Goal: Task Accomplishment & Management: Manage account settings

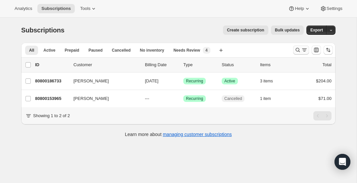
click at [297, 50] on icon "Search and filter results" at bounding box center [297, 50] width 7 height 7
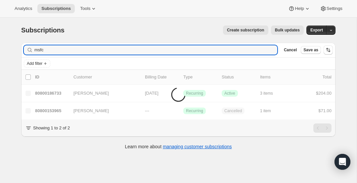
drag, startPoint x: 66, startPoint y: 52, endPoint x: 72, endPoint y: 55, distance: 6.7
click at [66, 52] on input "msfc" at bounding box center [155, 49] width 243 height 9
drag, startPoint x: 54, startPoint y: 54, endPoint x: 27, endPoint y: 52, distance: 27.5
click at [27, 52] on div "msfc Clear" at bounding box center [150, 49] width 253 height 9
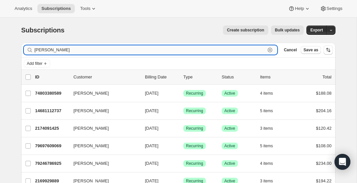
click at [66, 50] on input "carl" at bounding box center [149, 49] width 231 height 9
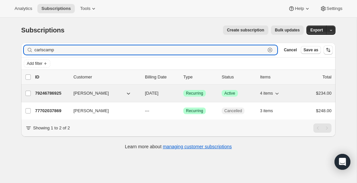
type input "carlscamp"
click at [55, 89] on div "79246786925 CARL SCAMP 10/17/2025 Success Recurring Success Active 4 items $234…" at bounding box center [183, 93] width 296 height 9
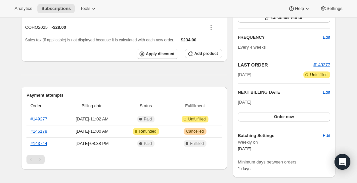
scroll to position [107, 0]
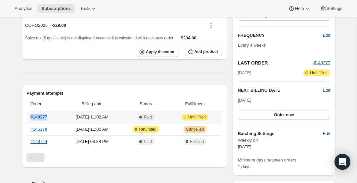
drag, startPoint x: 51, startPoint y: 118, endPoint x: 30, endPoint y: 118, distance: 20.2
click at [30, 118] on th "#149277" at bounding box center [44, 117] width 36 height 12
copy link "#149277"
click at [43, 115] on link "#149277" at bounding box center [38, 116] width 17 height 5
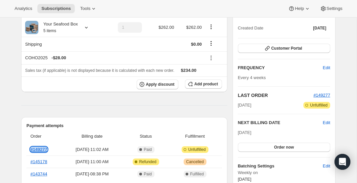
scroll to position [0, 0]
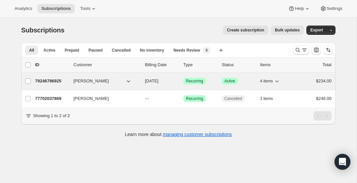
click at [56, 80] on p "79246786925" at bounding box center [51, 81] width 33 height 7
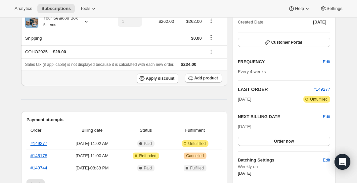
scroll to position [87, 0]
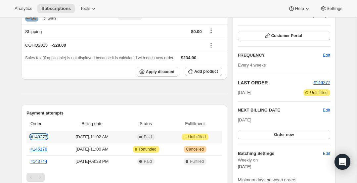
click at [43, 136] on link "#149277" at bounding box center [38, 136] width 17 height 5
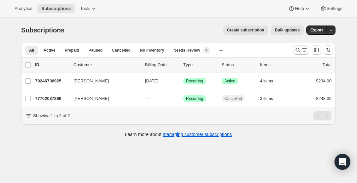
click at [297, 51] on icon "Search and filter results" at bounding box center [297, 50] width 7 height 7
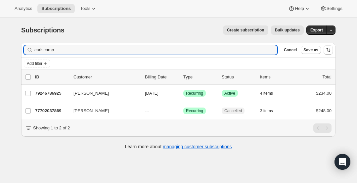
drag, startPoint x: 62, startPoint y: 49, endPoint x: 3, endPoint y: 47, distance: 59.2
click at [3, 47] on div "Subscriptions. This page is ready Subscriptions Create subscription Bulk update…" at bounding box center [178, 109] width 356 height 183
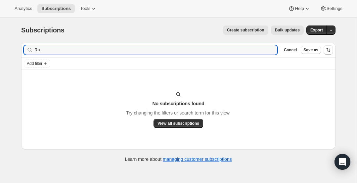
type input "R"
type input "k"
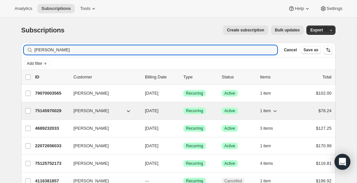
type input "cann"
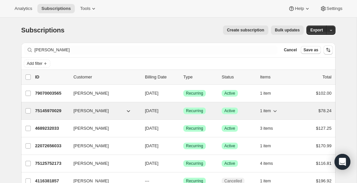
click at [46, 108] on p "75145970029" at bounding box center [51, 110] width 33 height 7
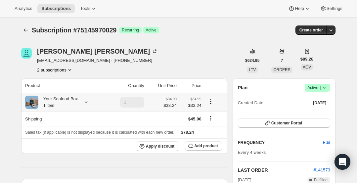
click at [88, 101] on icon at bounding box center [86, 102] width 3 height 2
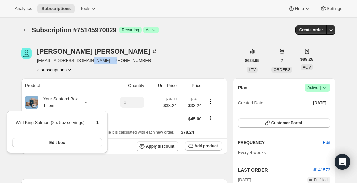
drag, startPoint x: 112, startPoint y: 61, endPoint x: 91, endPoint y: 61, distance: 21.2
click at [91, 61] on div "Randi Cannon cannonbunch@me.com · +12038569080 2 subscriptions" at bounding box center [131, 60] width 220 height 25
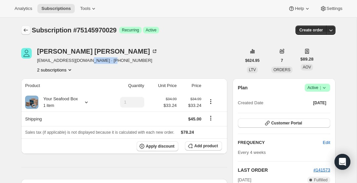
click at [24, 29] on icon "Subscriptions" at bounding box center [25, 30] width 7 height 7
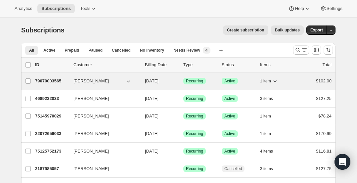
click at [51, 83] on p "79070003565" at bounding box center [51, 81] width 33 height 7
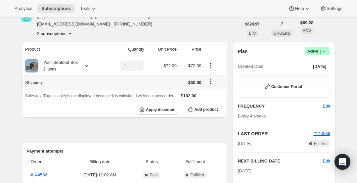
scroll to position [32, 0]
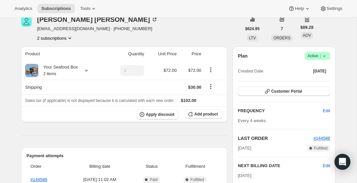
click at [68, 37] on icon "Product actions" at bounding box center [69, 38] width 7 height 7
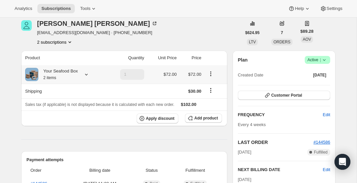
scroll to position [25, 0]
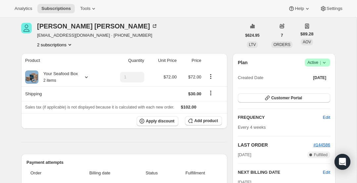
click at [70, 42] on icon "Product actions" at bounding box center [69, 44] width 7 height 7
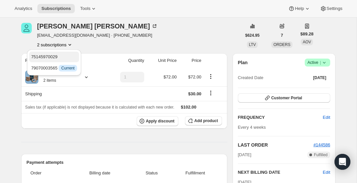
click at [67, 56] on span "75145970029" at bounding box center [54, 57] width 46 height 7
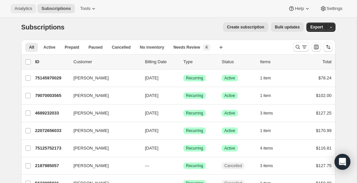
scroll to position [3, 0]
click at [21, 7] on span "Analytics" at bounding box center [24, 8] width 18 height 5
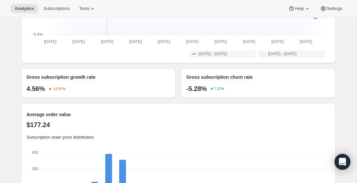
scroll to position [590, 0]
